Goal: Task Accomplishment & Management: Complete application form

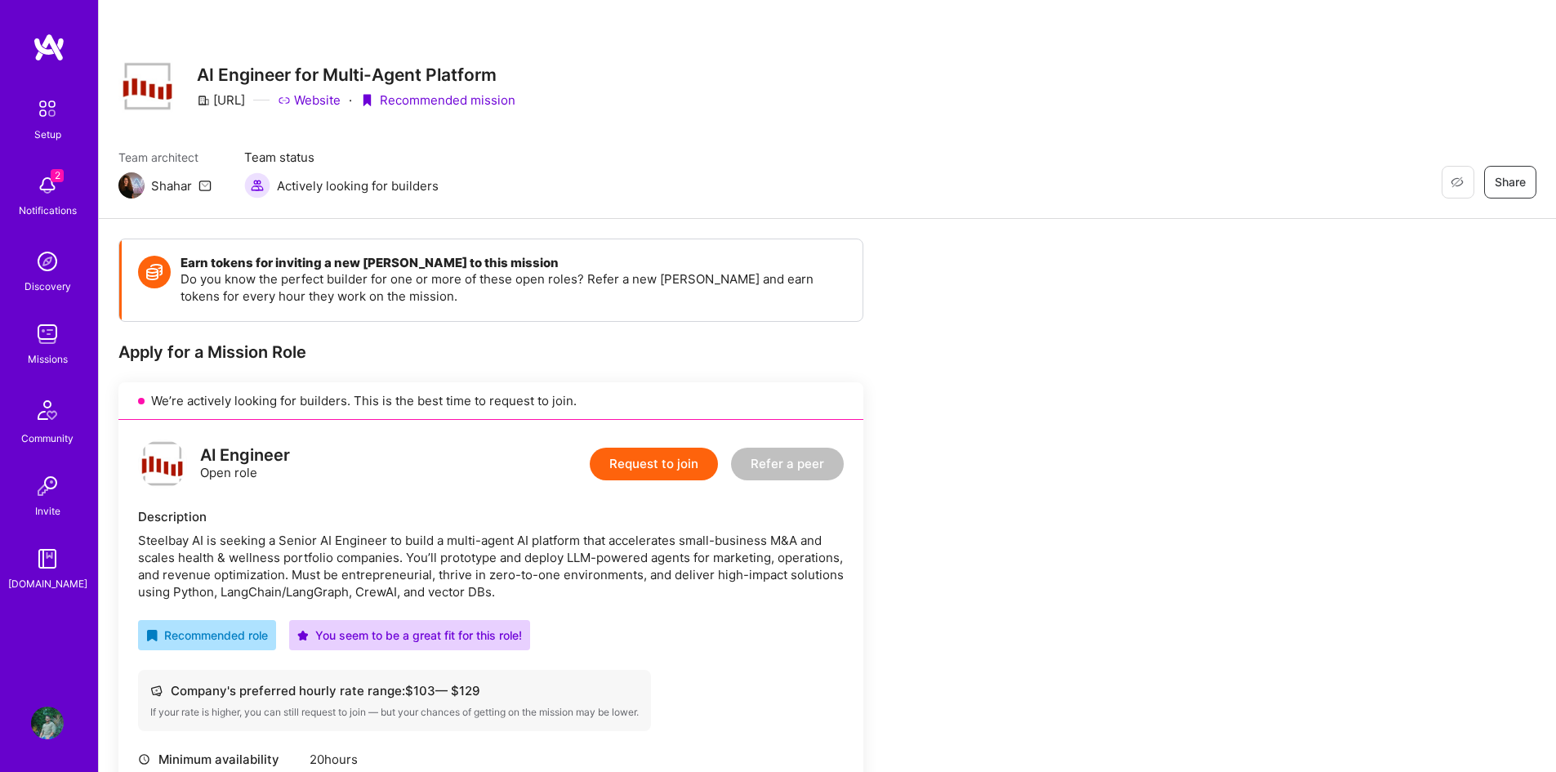
click at [660, 472] on button "Request to join" at bounding box center [654, 464] width 128 height 33
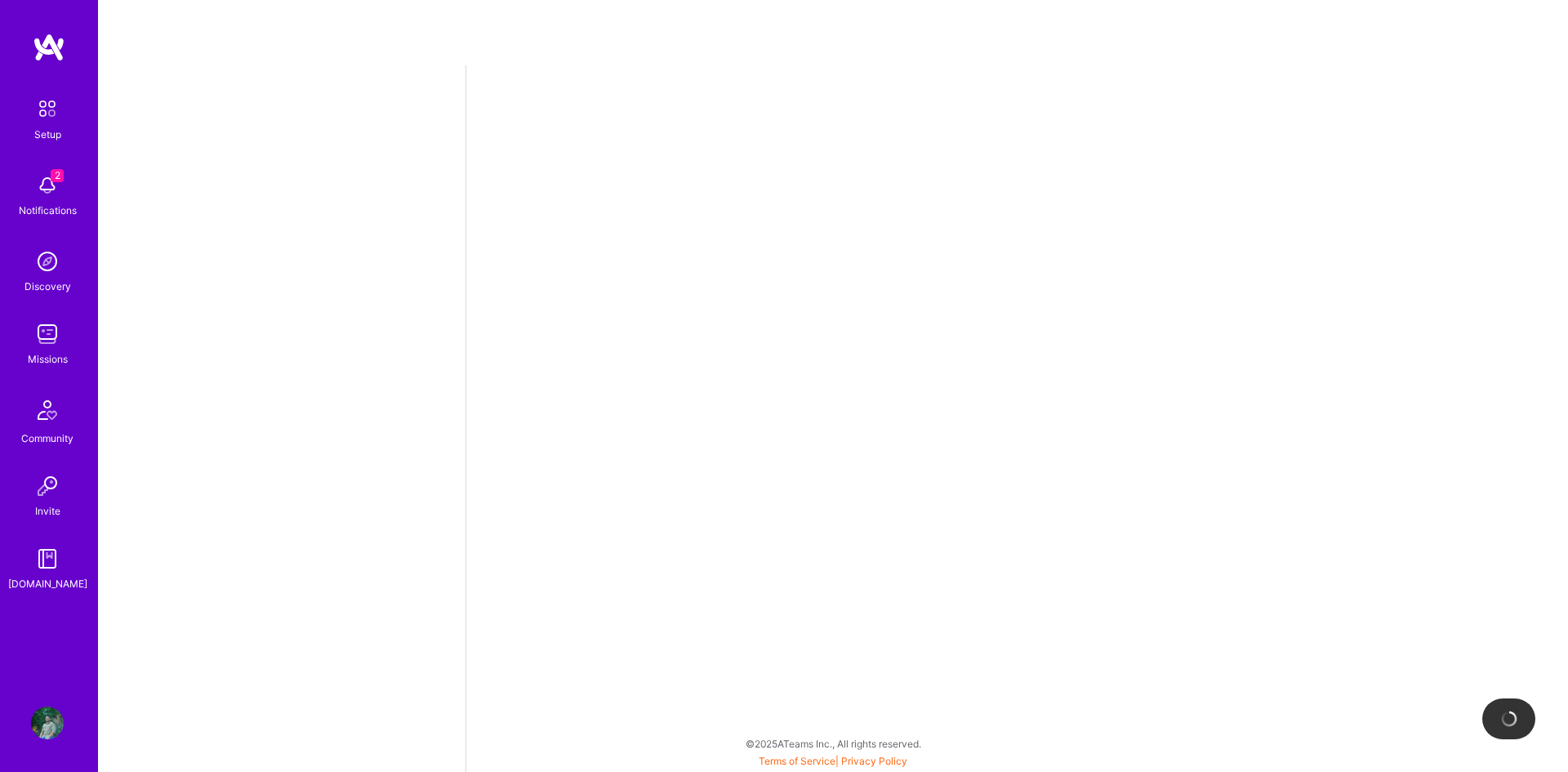
select select "US"
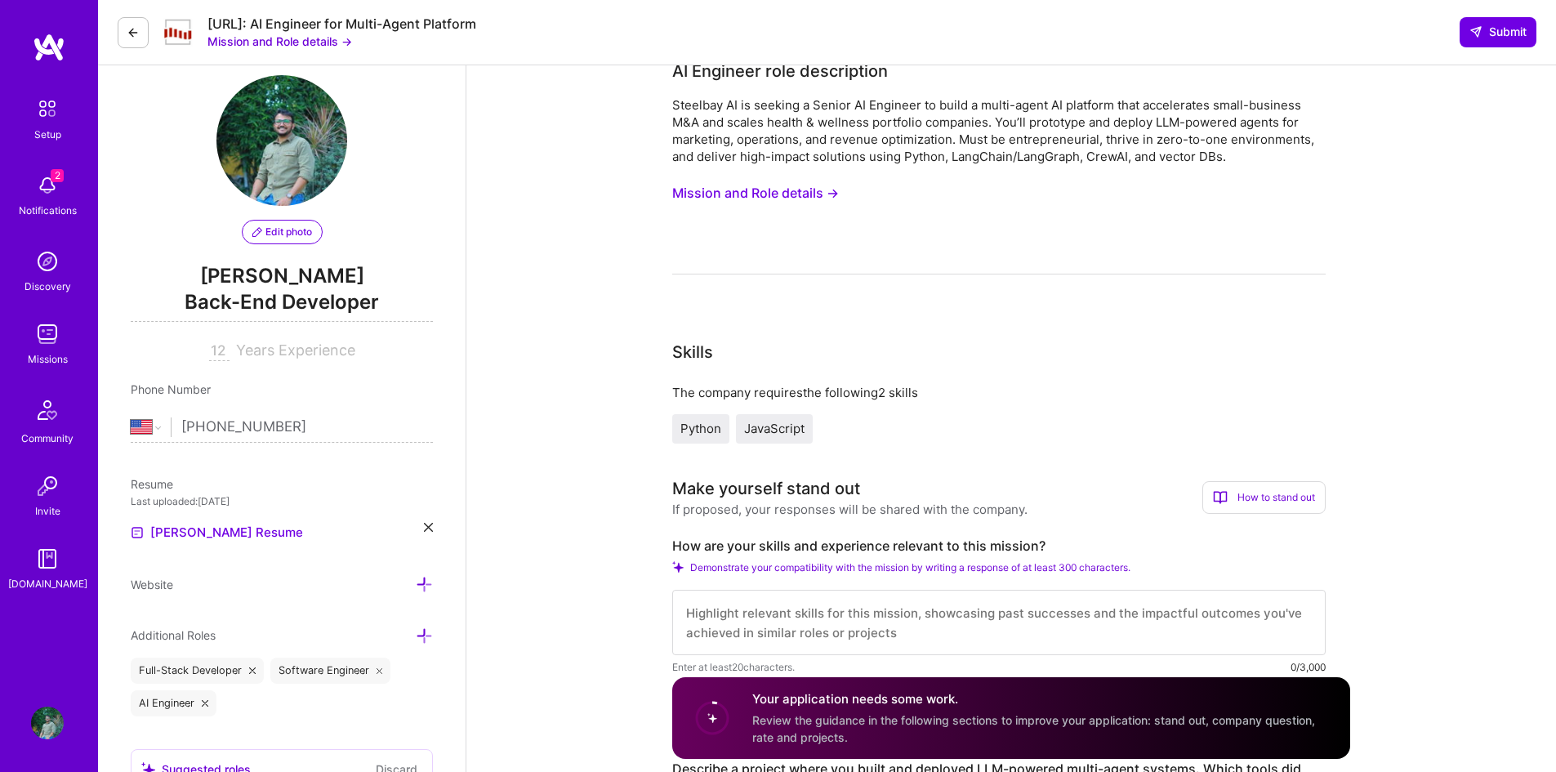
scroll to position [24, 0]
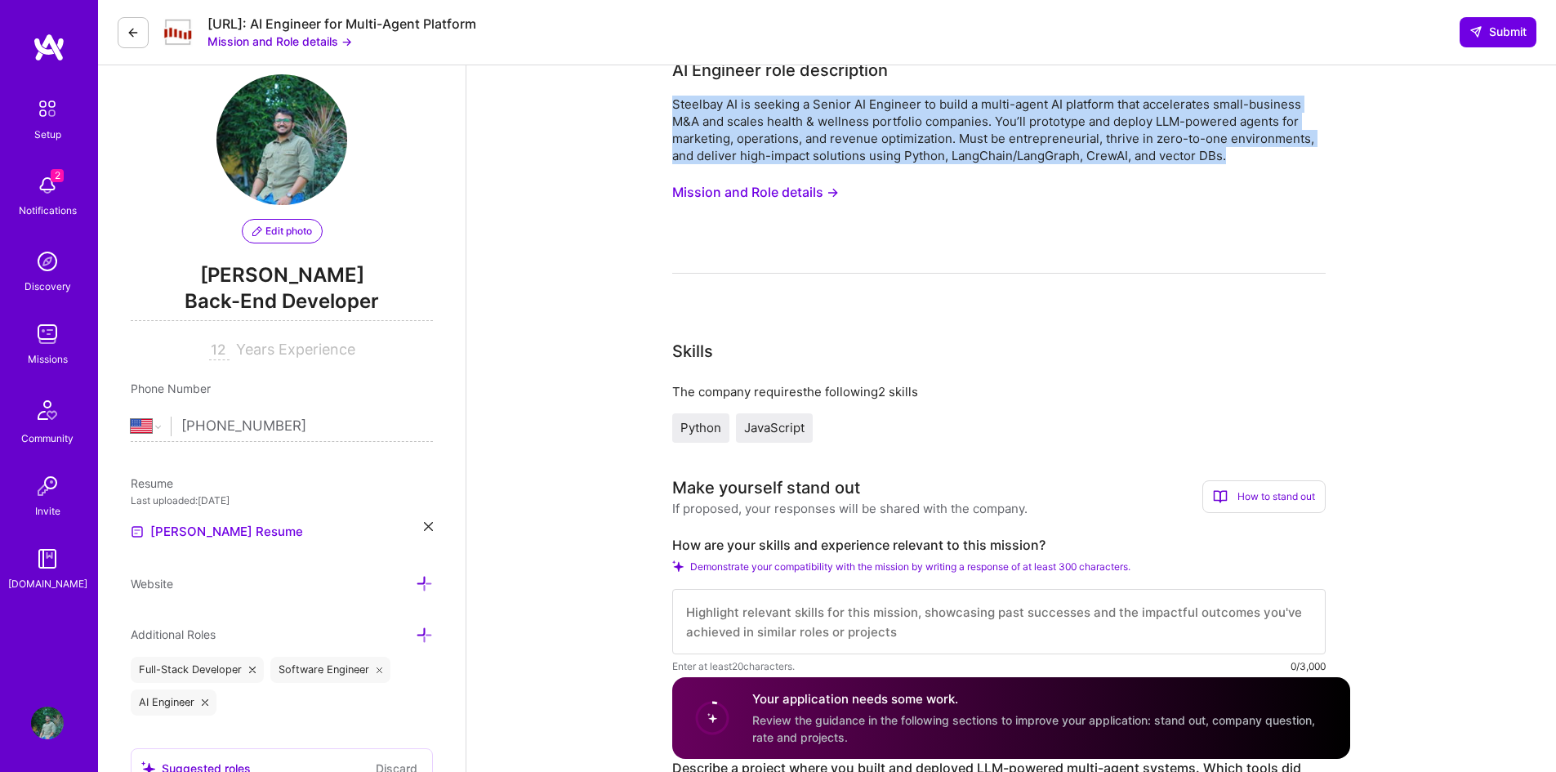
drag, startPoint x: 675, startPoint y: 109, endPoint x: 1254, endPoint y: 152, distance: 580.6
click at [1254, 152] on div "Steelbay AI is seeking a Senior AI Engineer to build a multi-agent AI platform …" at bounding box center [998, 130] width 653 height 69
copy div "Steelbay AI is seeking a Senior AI Engineer to build a multi-agent AI platform …"
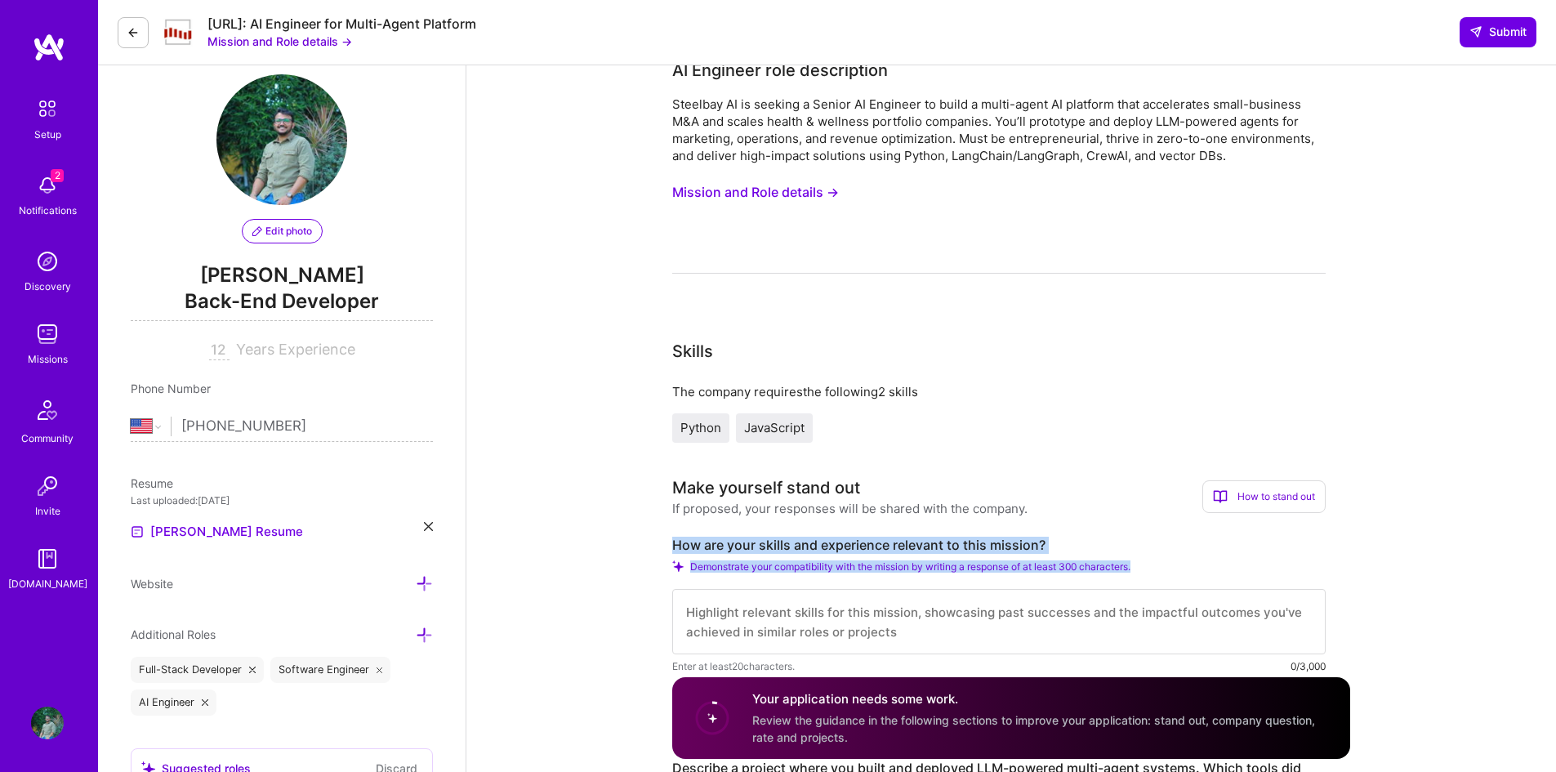
drag, startPoint x: 667, startPoint y: 546, endPoint x: 1162, endPoint y: 563, distance: 495.3
copy div "How are your skills and experience relevant to this mission? Demonstrate your c…"
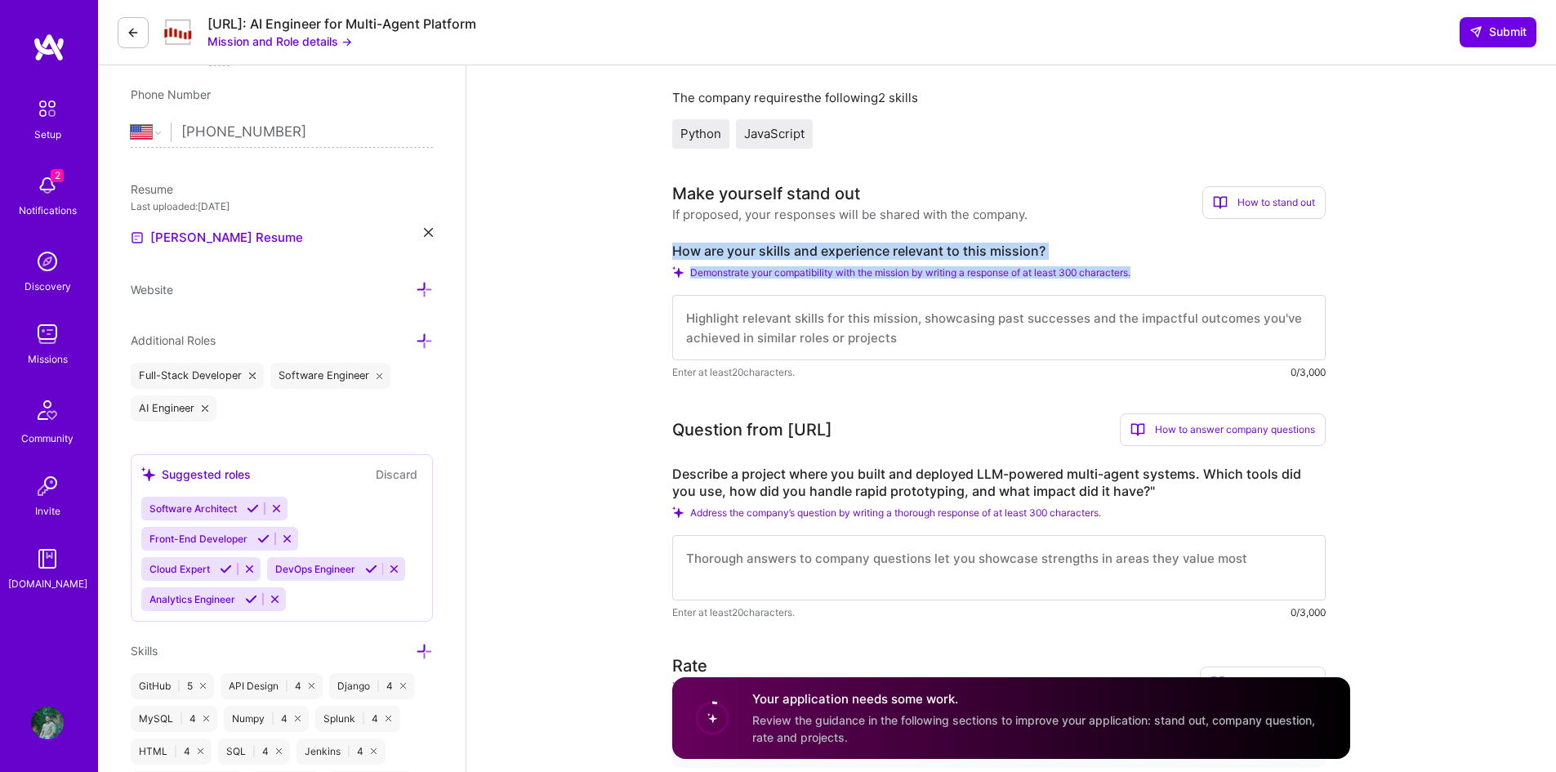
scroll to position [322, 0]
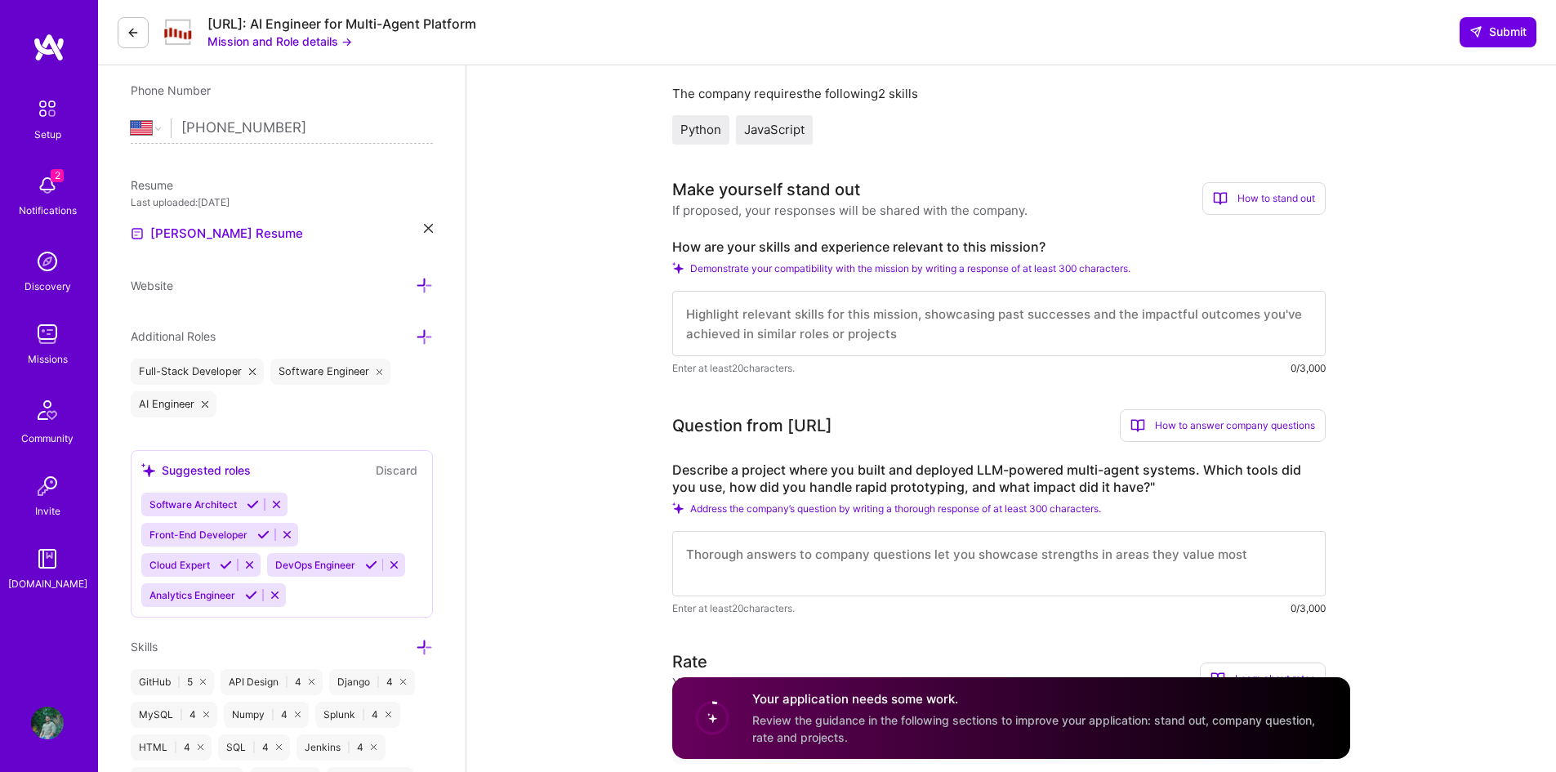
click at [752, 318] on textarea at bounding box center [998, 323] width 653 height 65
paste textarea "I bring 12+ years of software engineering experience with a recent focus on bui…"
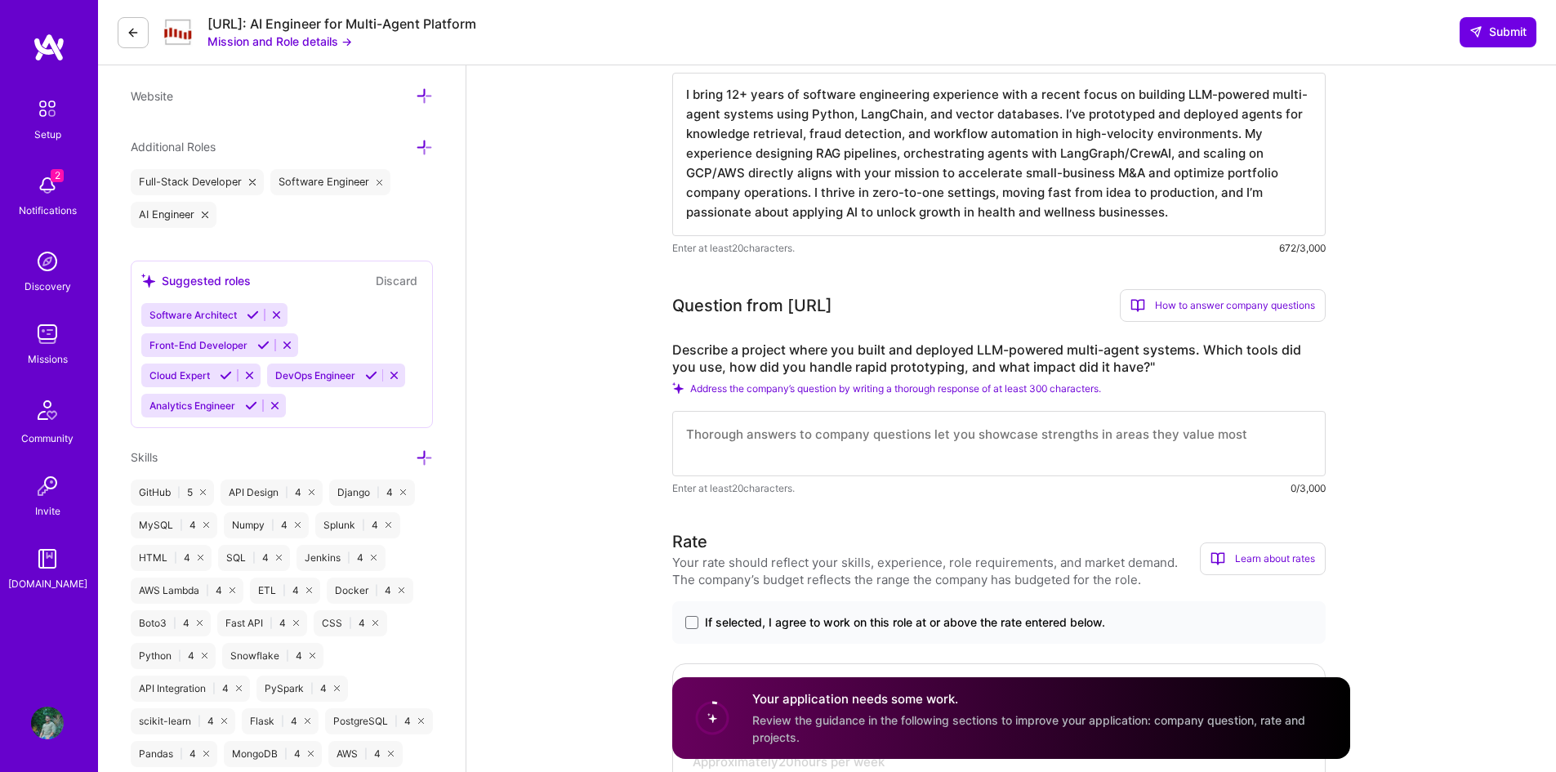
scroll to position [512, 0]
type textarea "I bring 12+ years of software engineering experience with a recent focus on bui…"
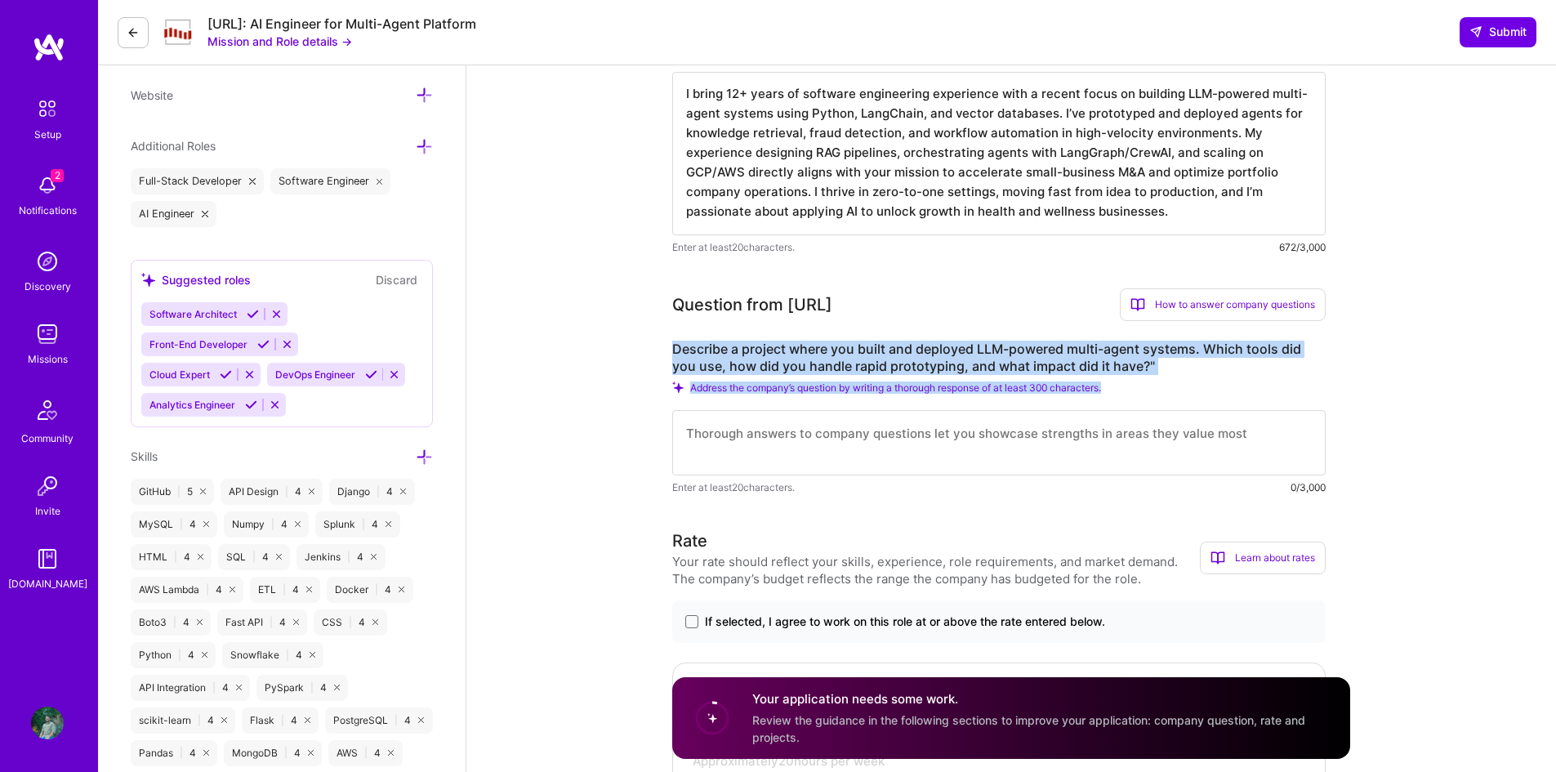
drag, startPoint x: 675, startPoint y: 345, endPoint x: 1157, endPoint y: 382, distance: 483.4
click at [1157, 382] on div "Describe a project where you built and deployed LLM-powered multi-agent systems…" at bounding box center [998, 418] width 653 height 155
copy div "Describe a project where you built and deployed LLM-powered multi-agent systems…"
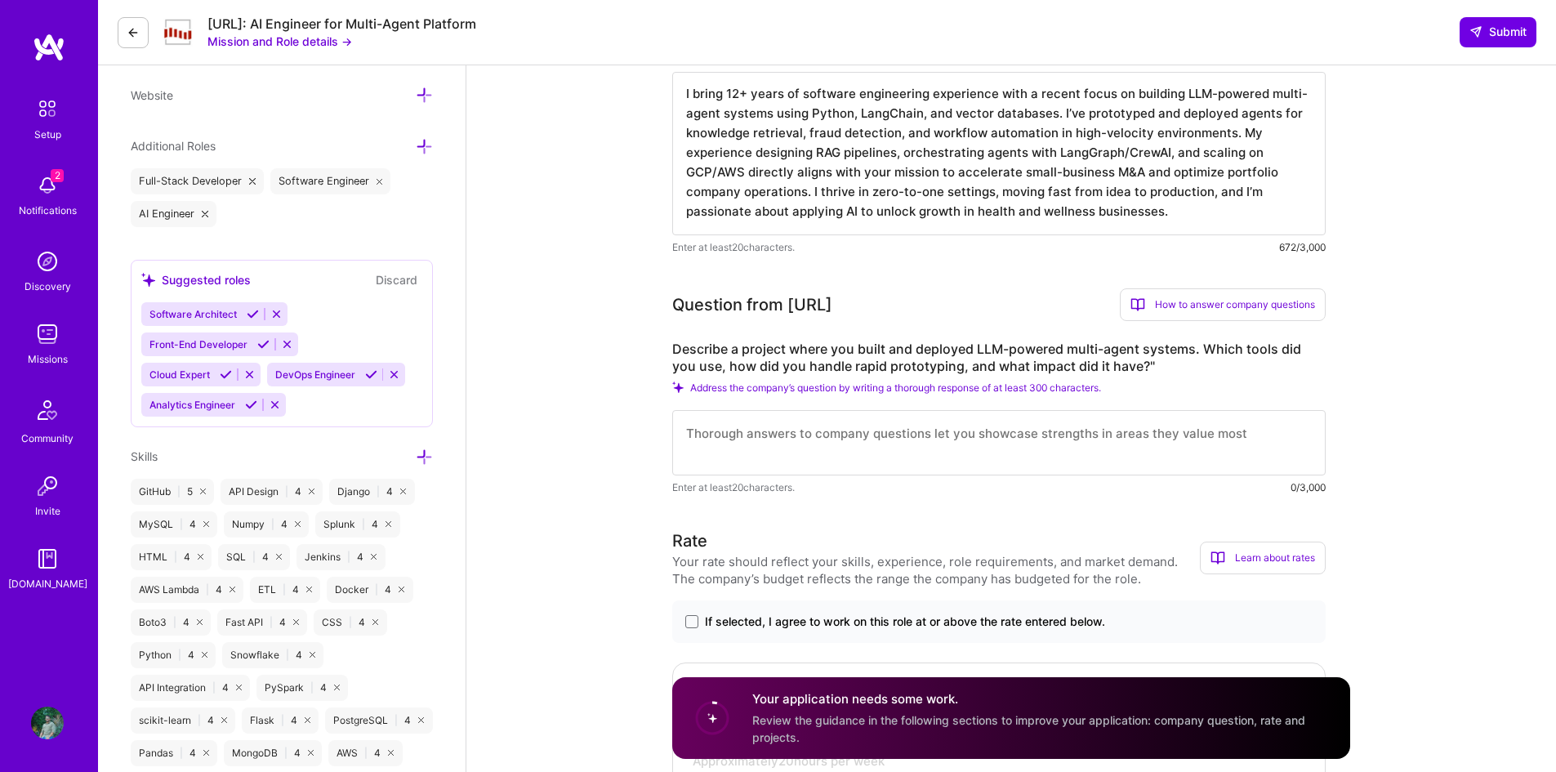
click at [705, 444] on textarea at bounding box center [998, 442] width 653 height 65
paste textarea "At Azurity Pharmaceuticals, I designed and deployed an LLM-powered multi-agent …"
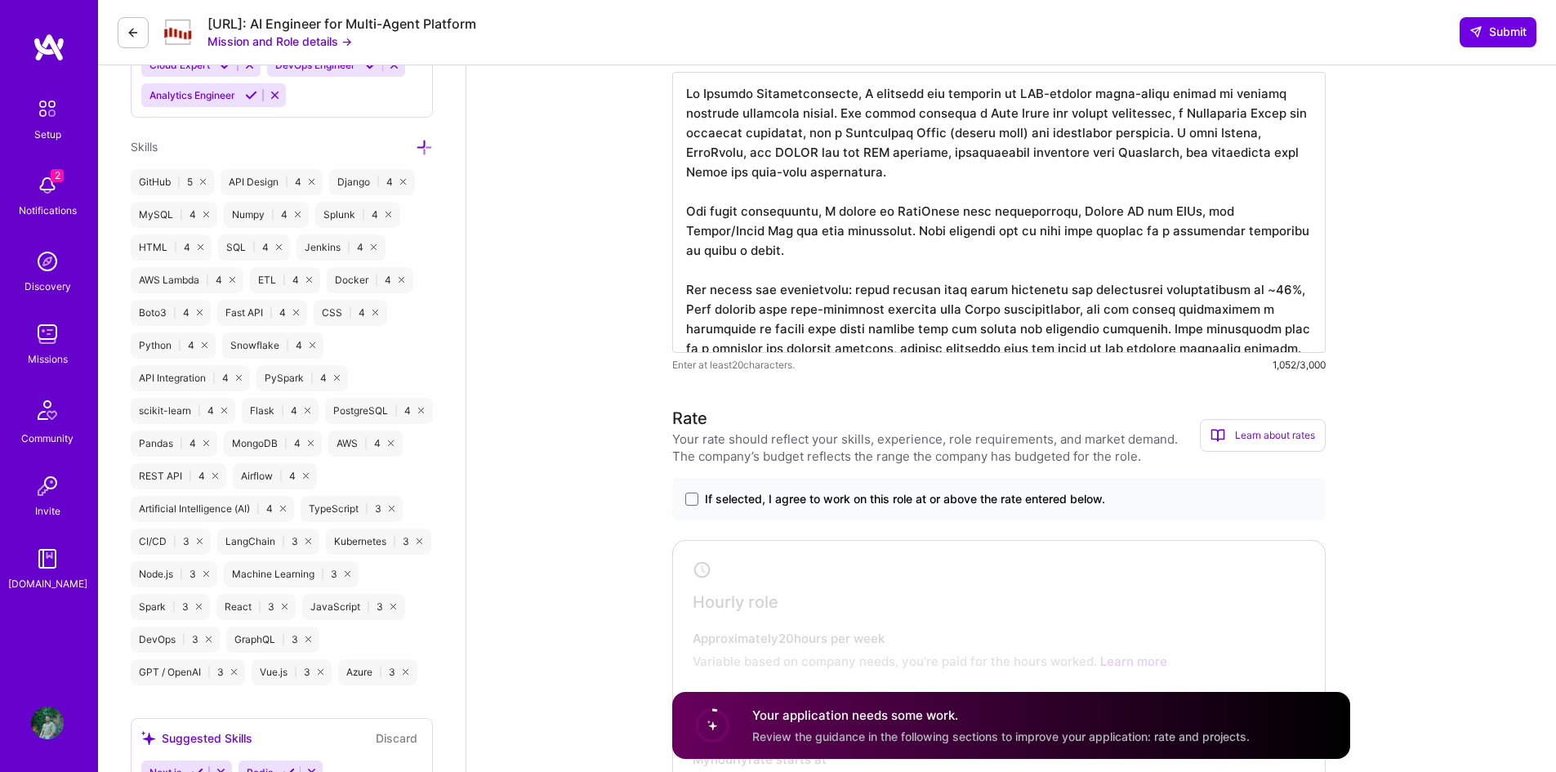
scroll to position [824, 0]
type textarea "At Azurity Pharmaceuticals, I designed and deployed an LLM-powered multi-agent …"
click at [684, 500] on div "If selected, I agree to work on this role at or above the rate entered below." at bounding box center [998, 496] width 653 height 42
click at [693, 497] on span at bounding box center [691, 496] width 13 height 13
click at [0, 0] on input "If selected, I agree to work on this role at or above the rate entered below." at bounding box center [0, 0] width 0 height 0
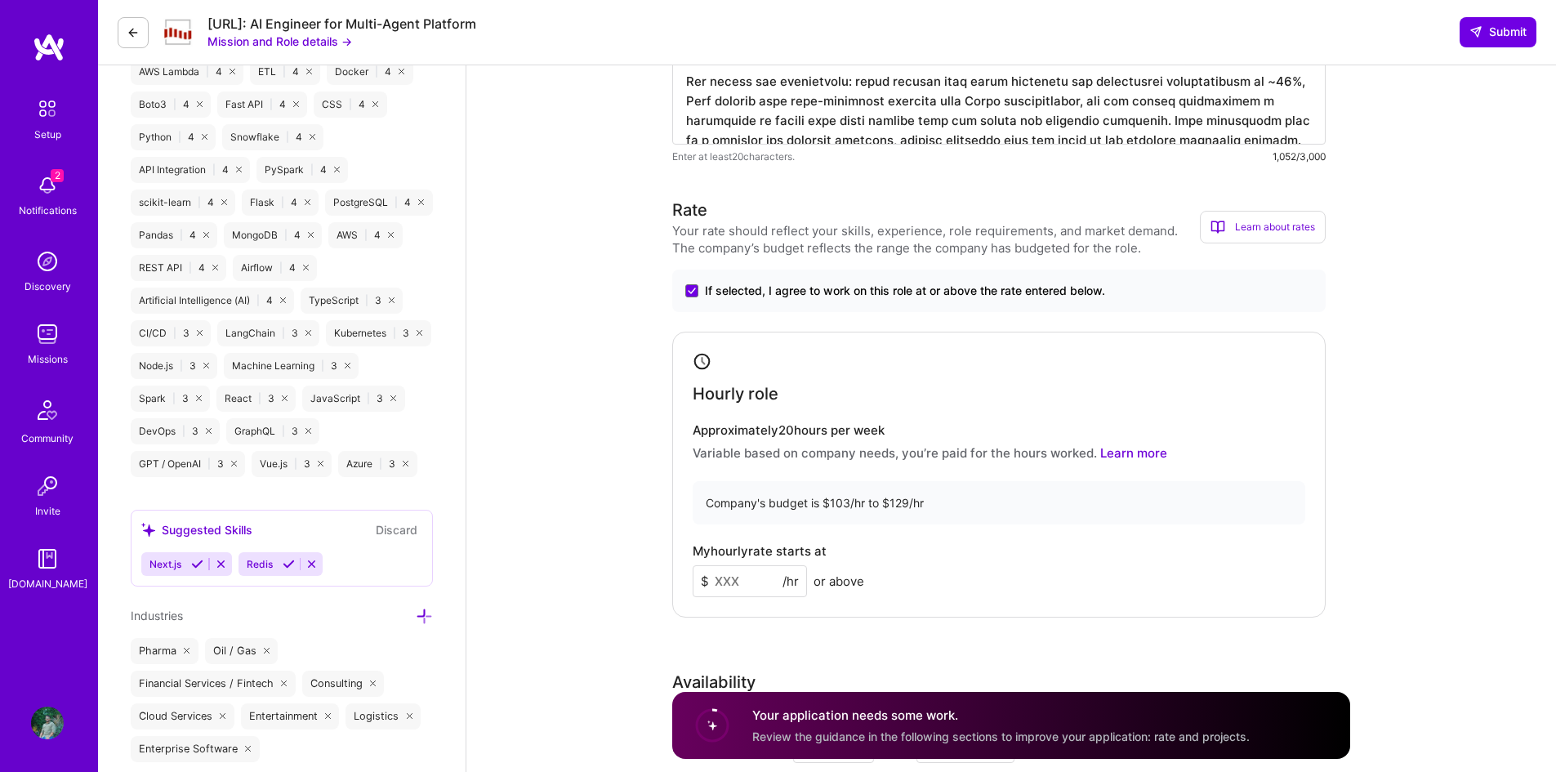
scroll to position [1031, 0]
click at [754, 582] on input at bounding box center [750, 580] width 114 height 32
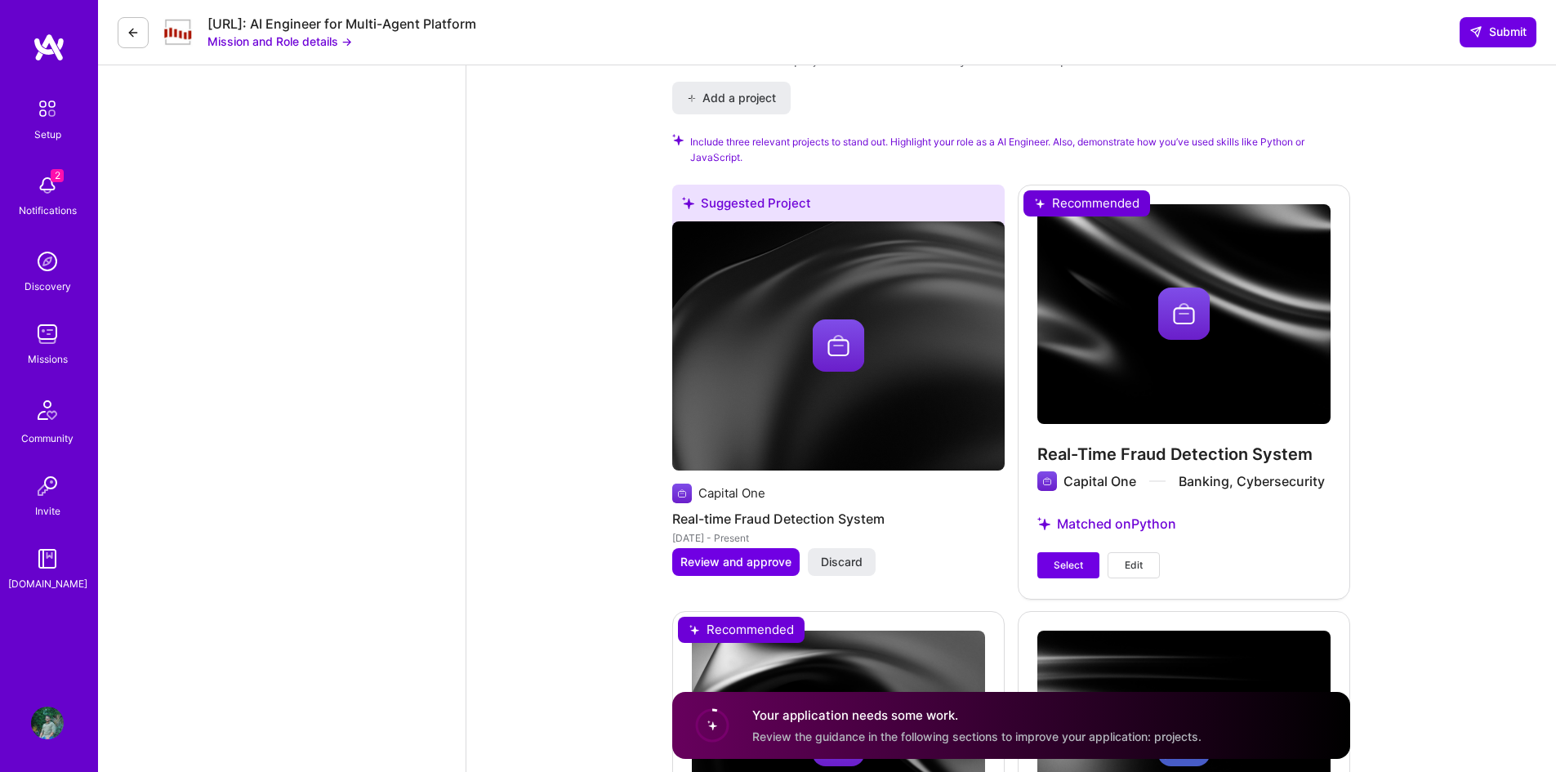
scroll to position [2089, 0]
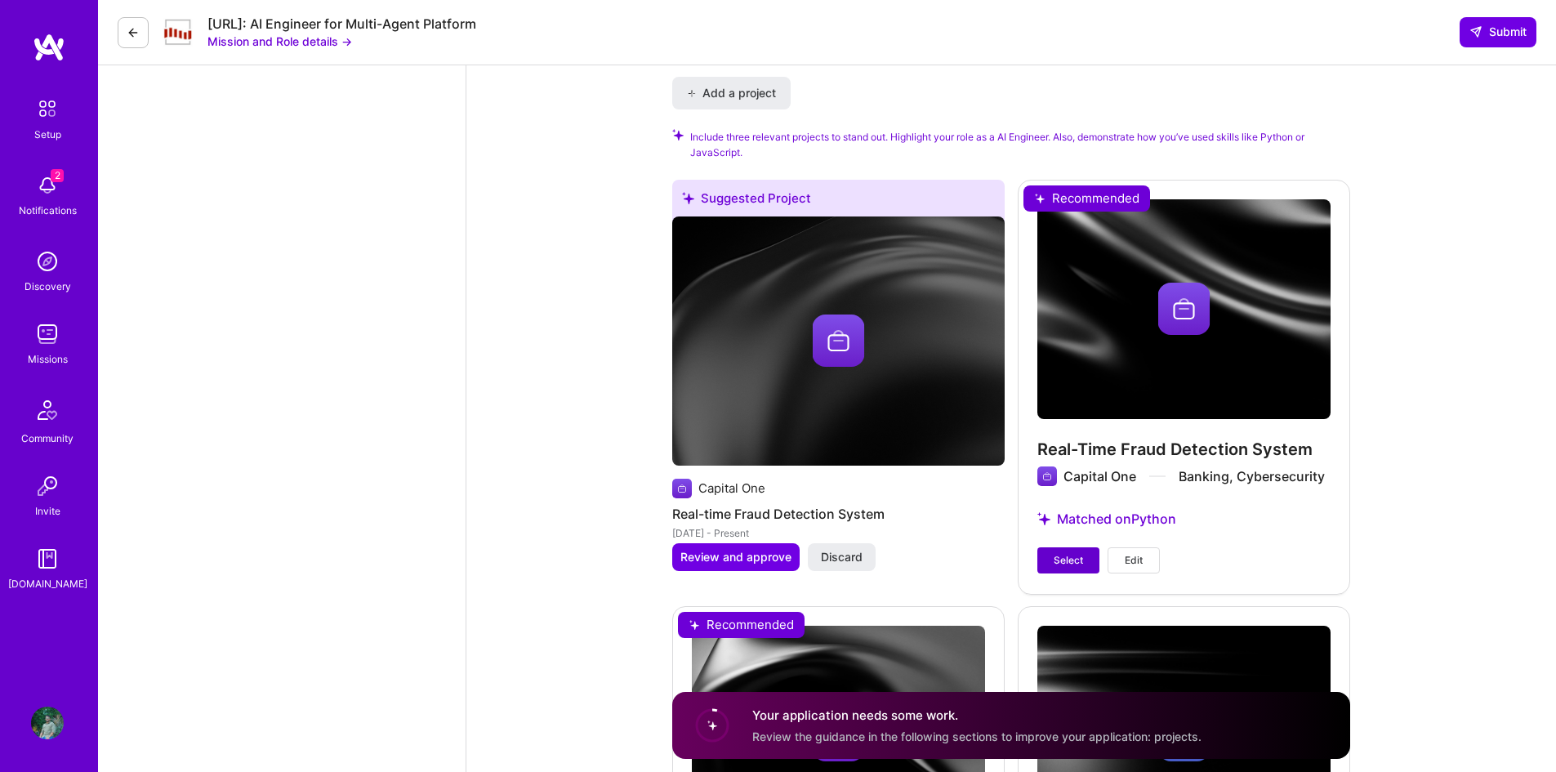
type input "110"
click at [1063, 557] on span "Select" at bounding box center [1068, 560] width 29 height 15
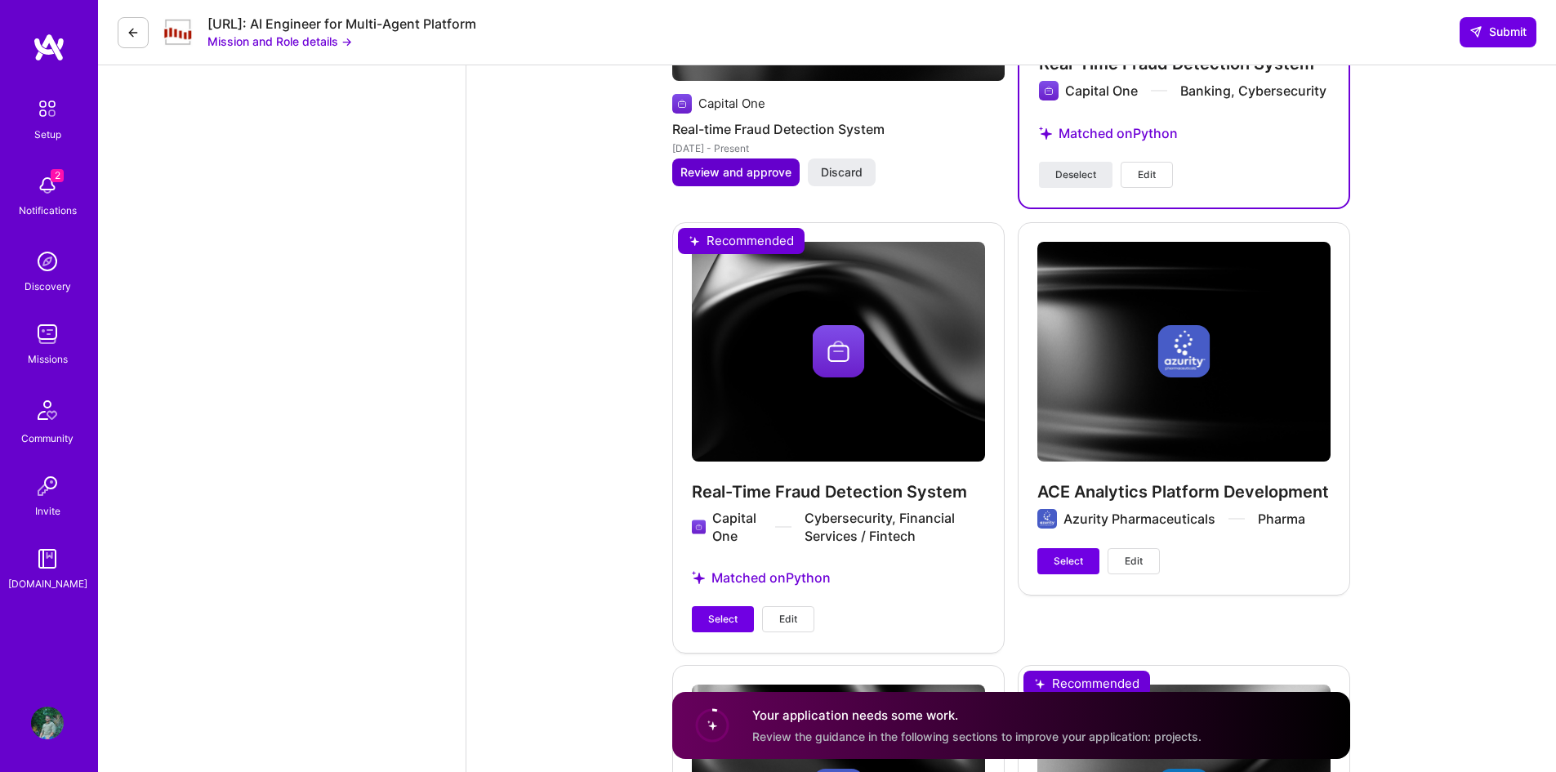
scroll to position [2462, 0]
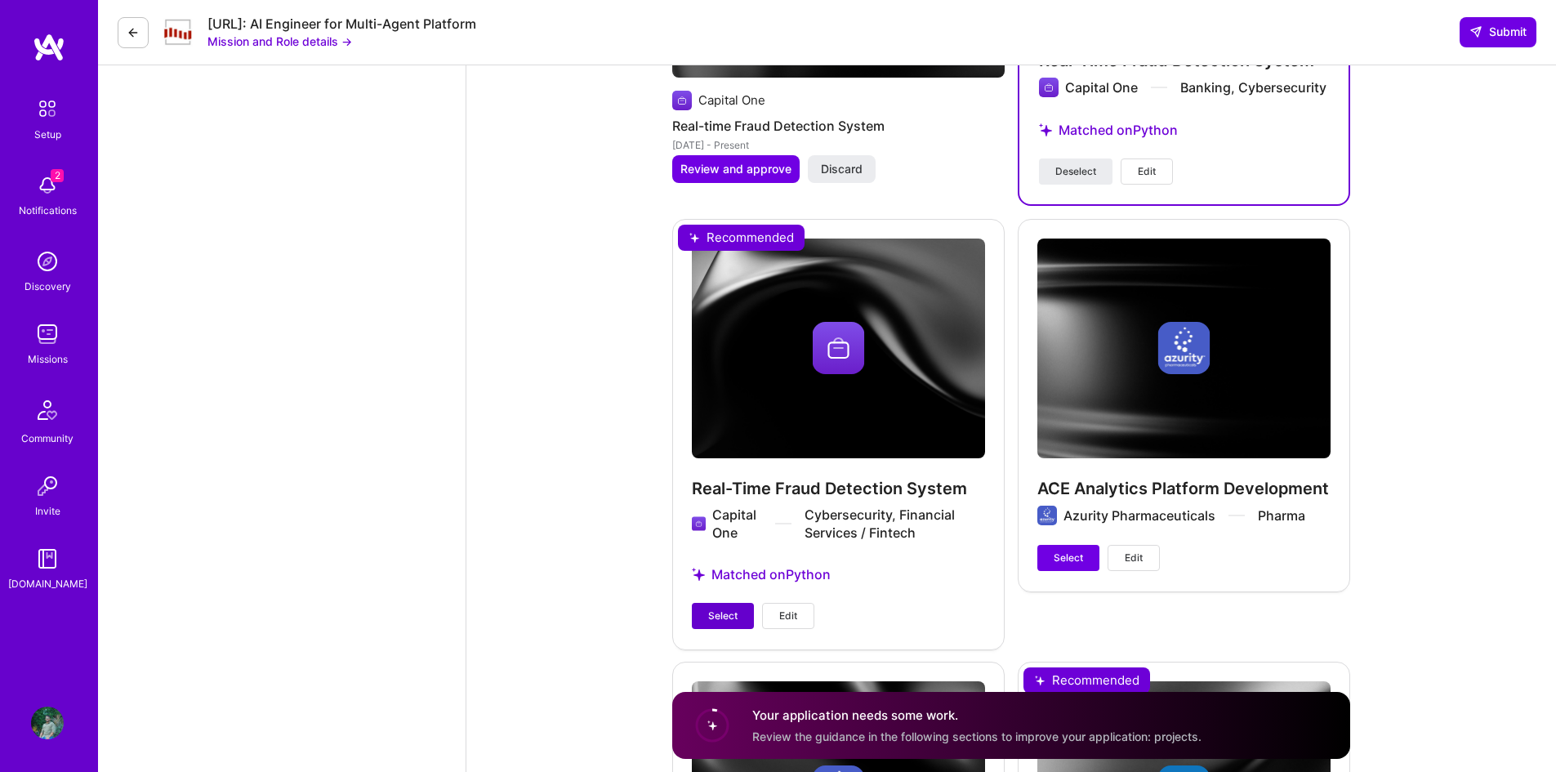
click at [710, 627] on button "Select" at bounding box center [723, 616] width 62 height 26
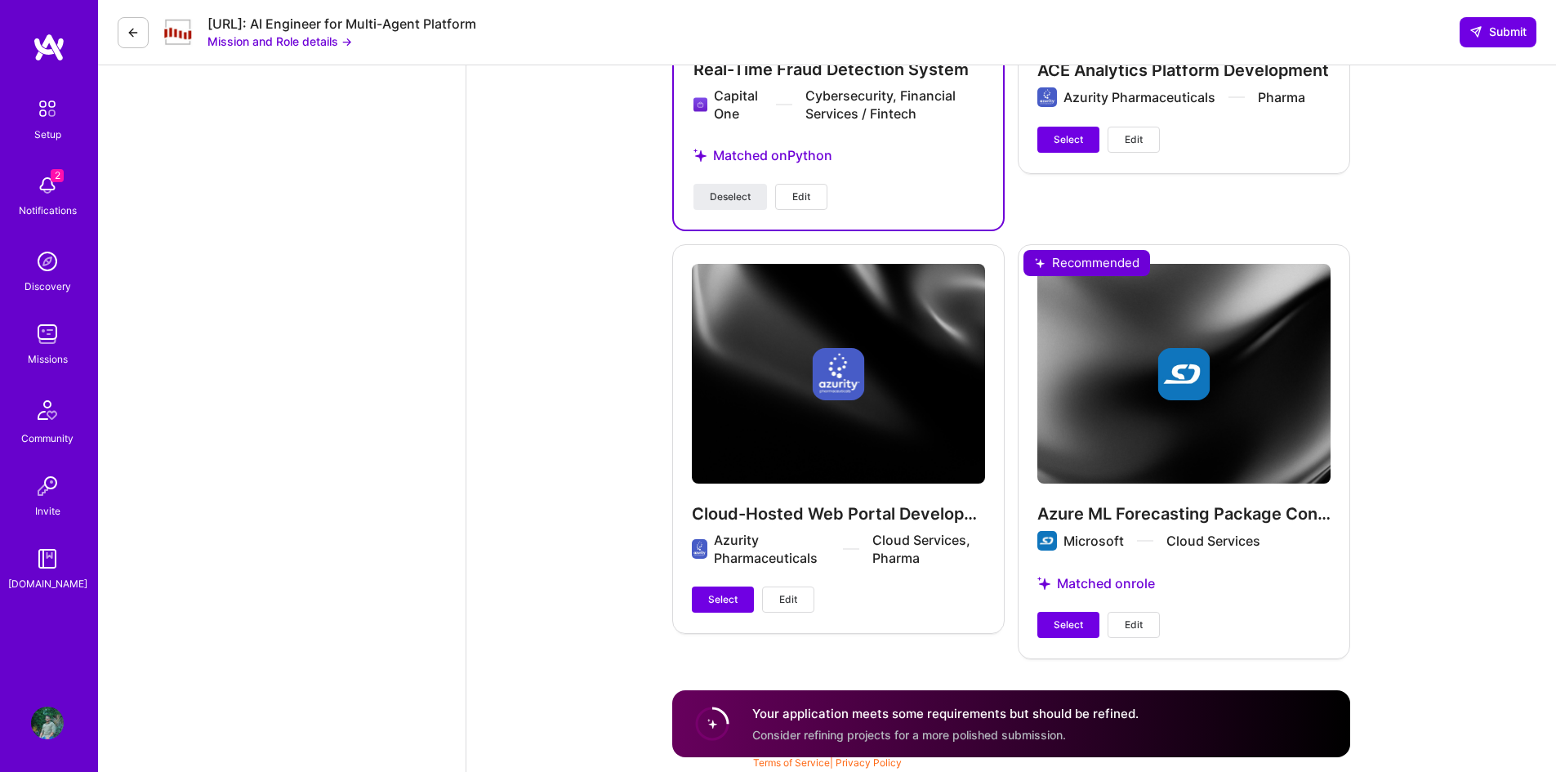
scroll to position [2882, 0]
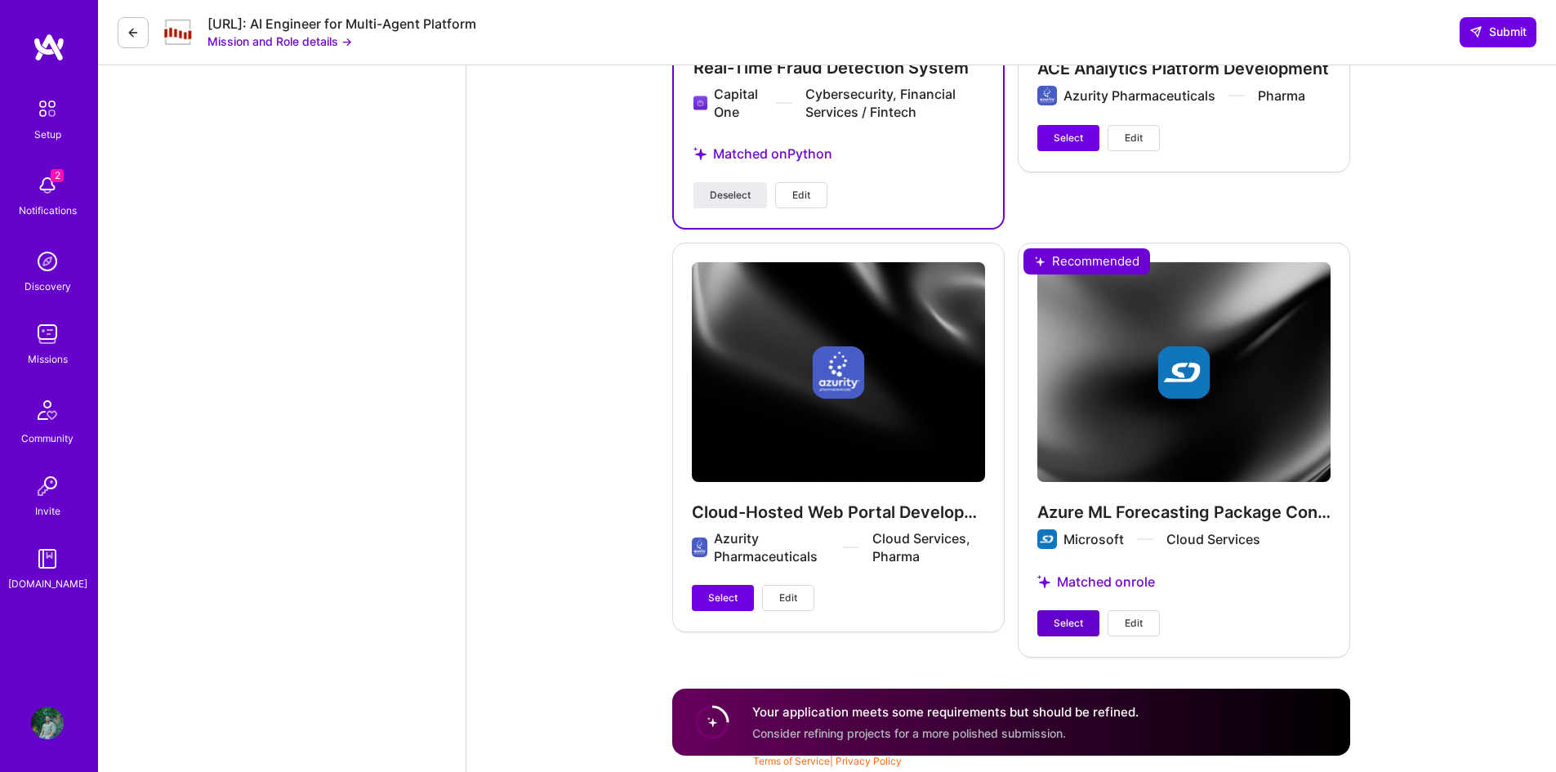
click at [1064, 626] on span "Select" at bounding box center [1068, 623] width 29 height 15
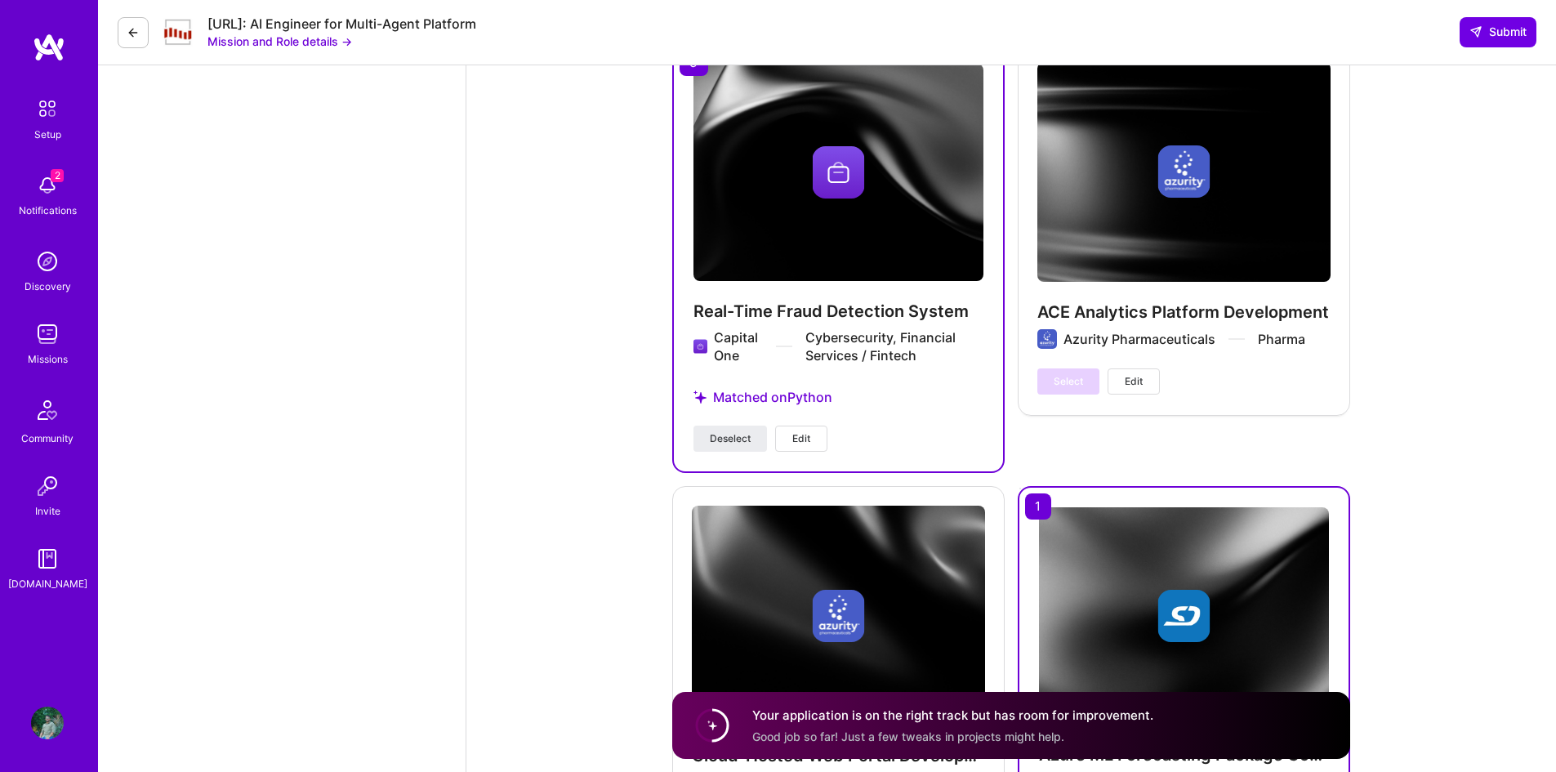
scroll to position [2641, 0]
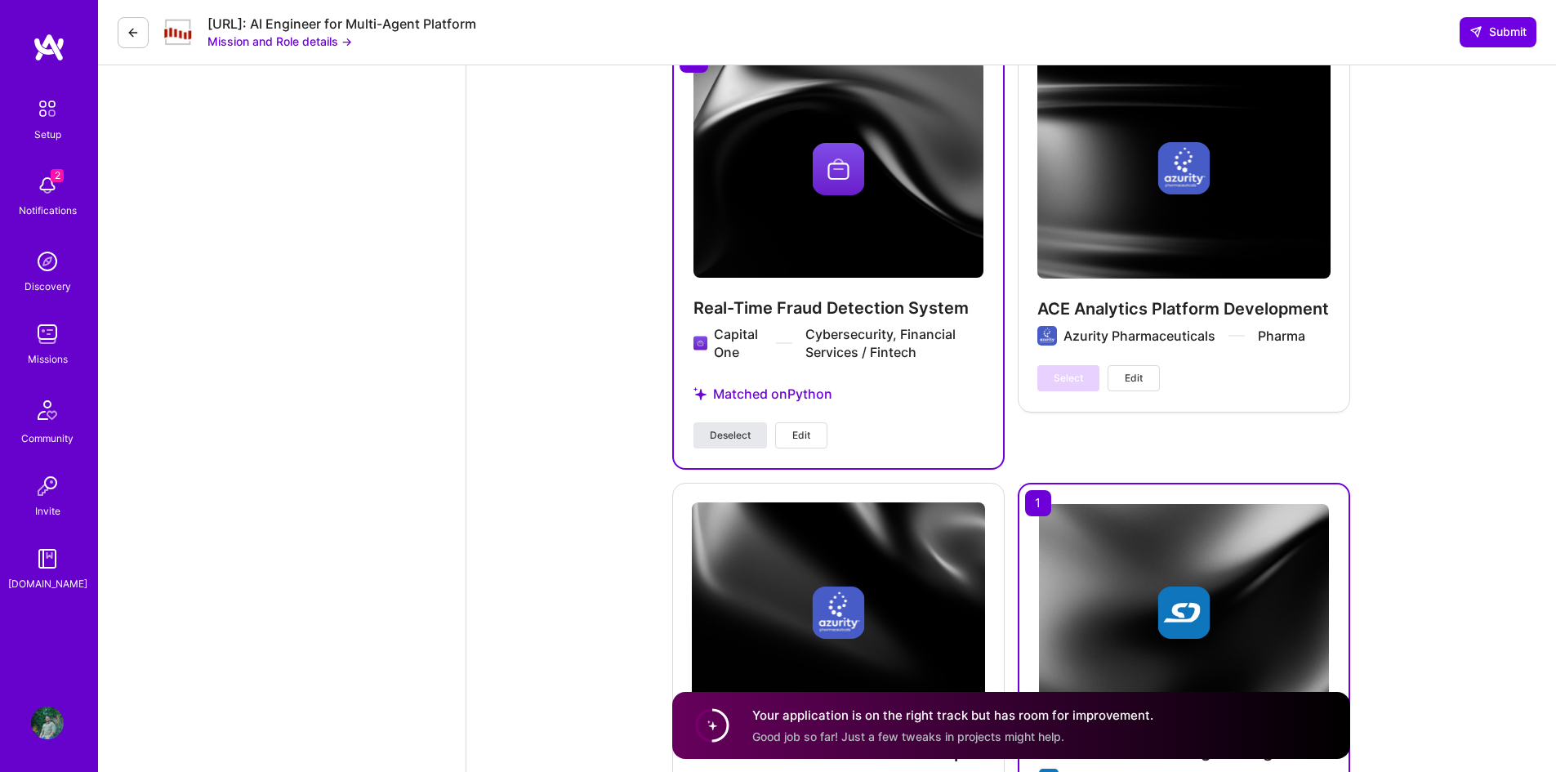
click at [729, 443] on span "Deselect" at bounding box center [730, 435] width 41 height 15
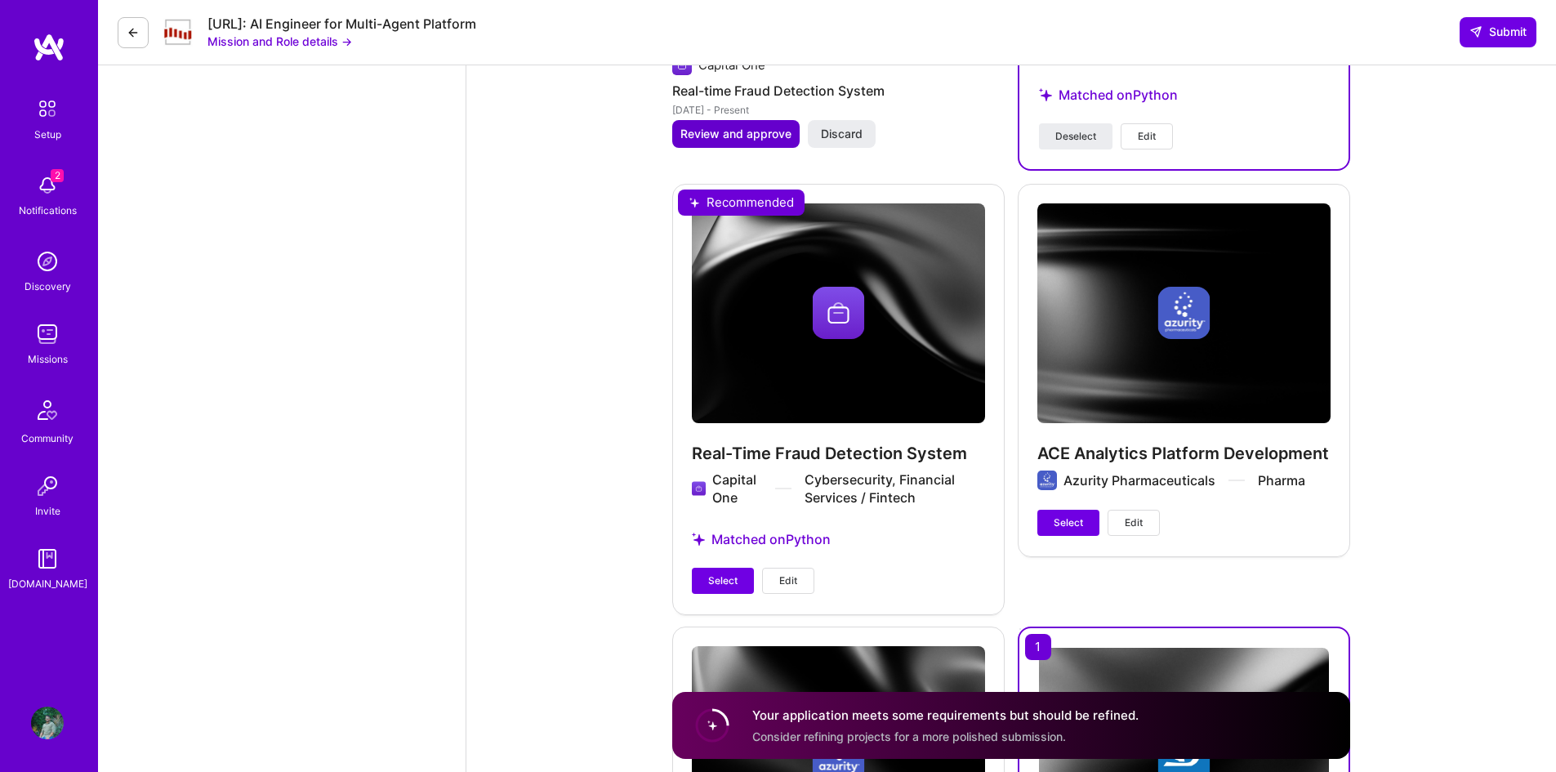
scroll to position [2503, 0]
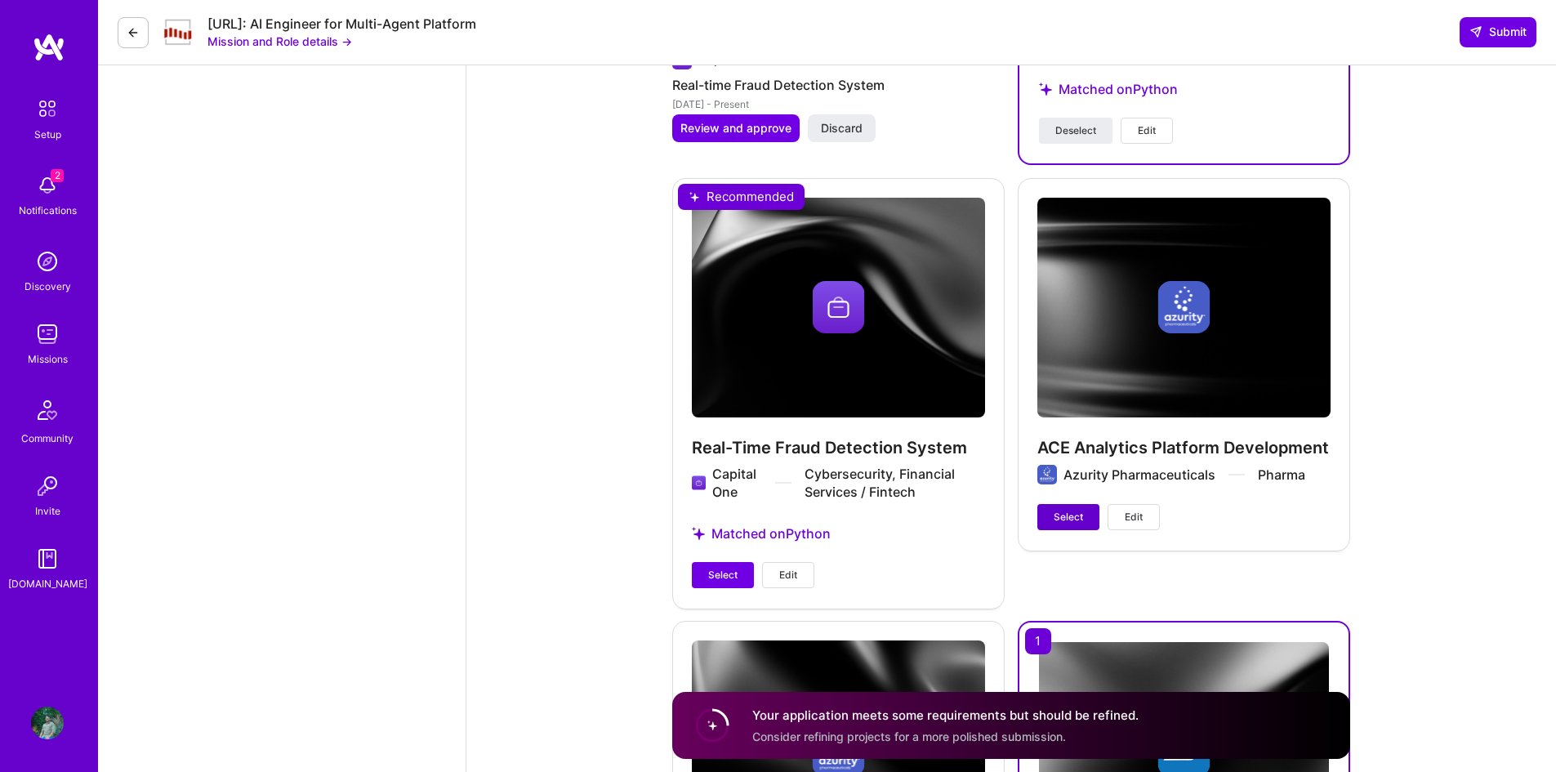
click at [1072, 516] on span "Select" at bounding box center [1068, 517] width 29 height 15
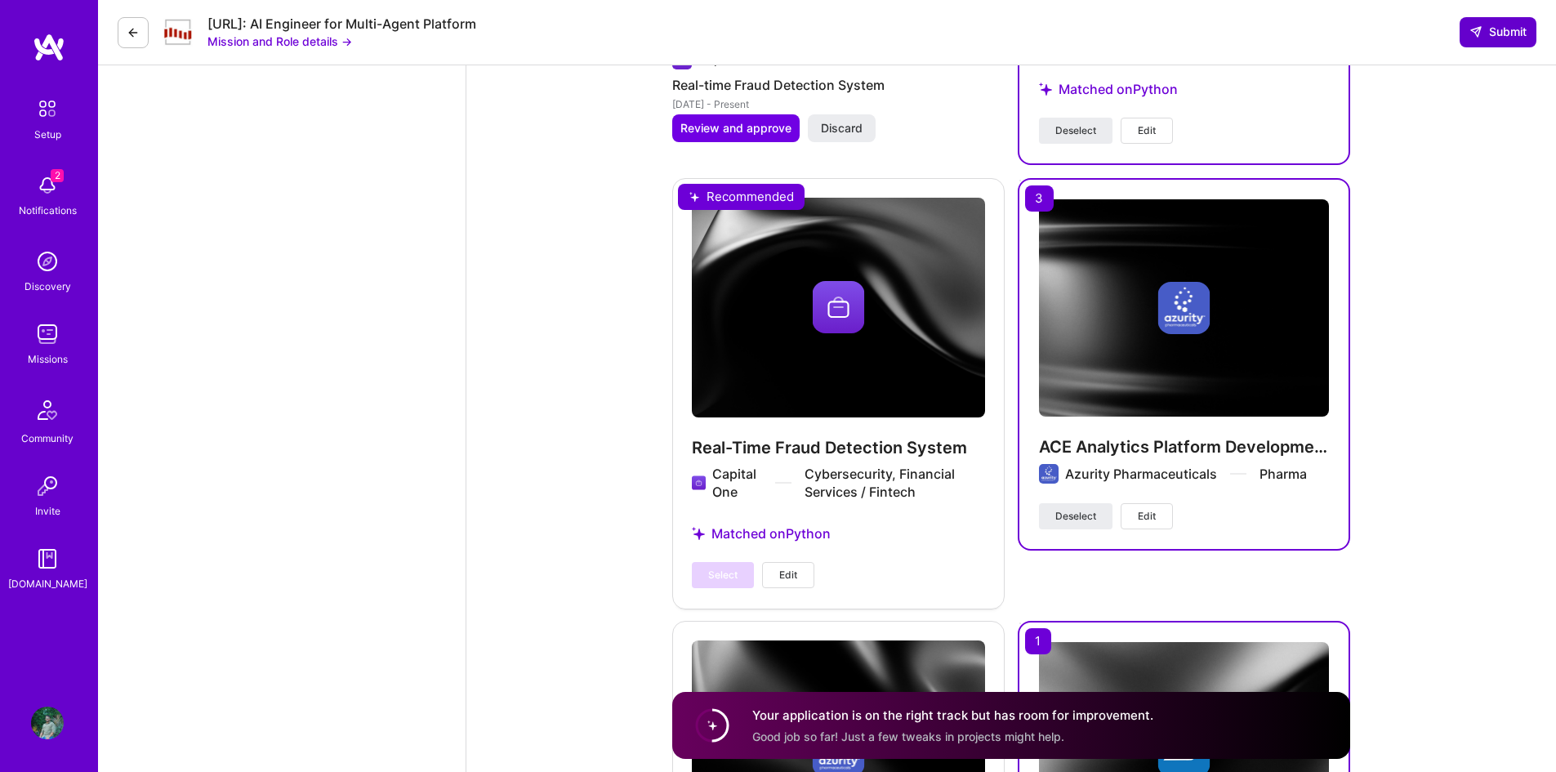
click at [1490, 18] on button "Submit" at bounding box center [1498, 31] width 77 height 29
